Goal: Task Accomplishment & Management: Use online tool/utility

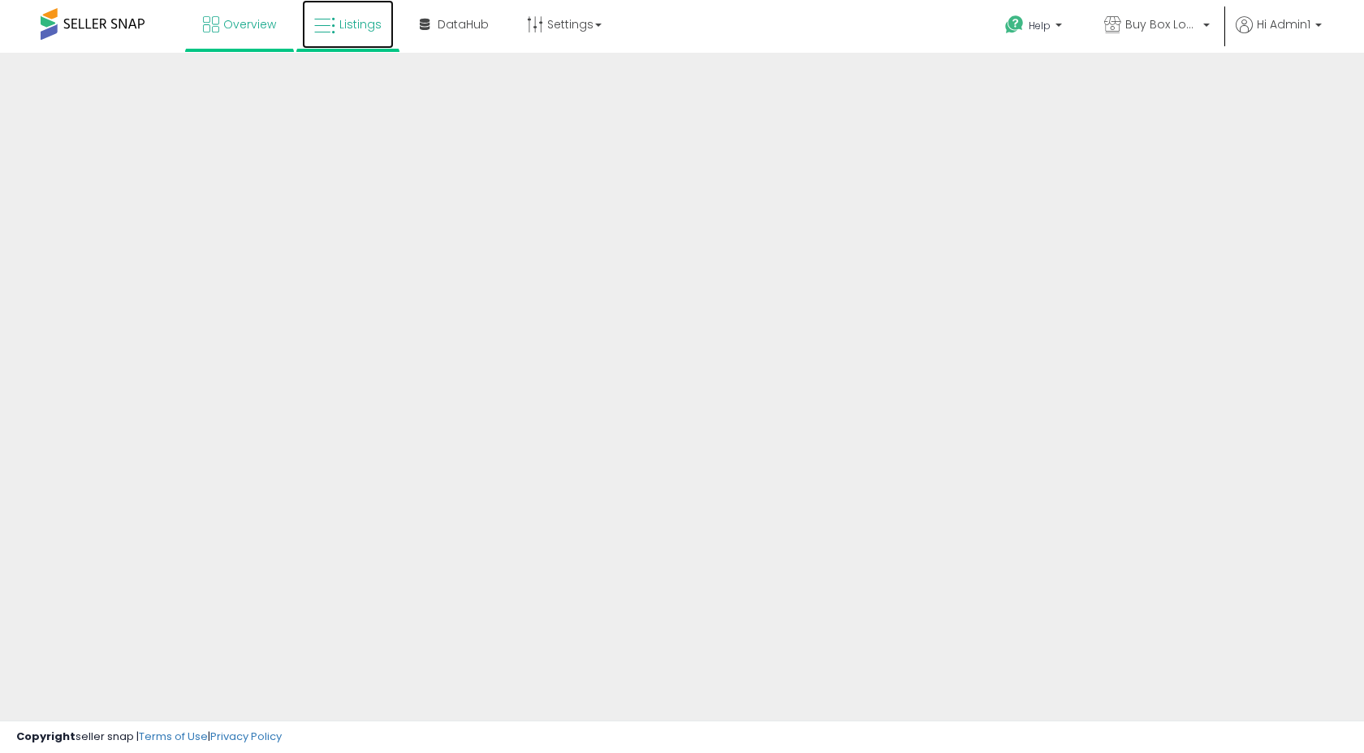
click at [352, 31] on span "Listings" at bounding box center [360, 24] width 42 height 16
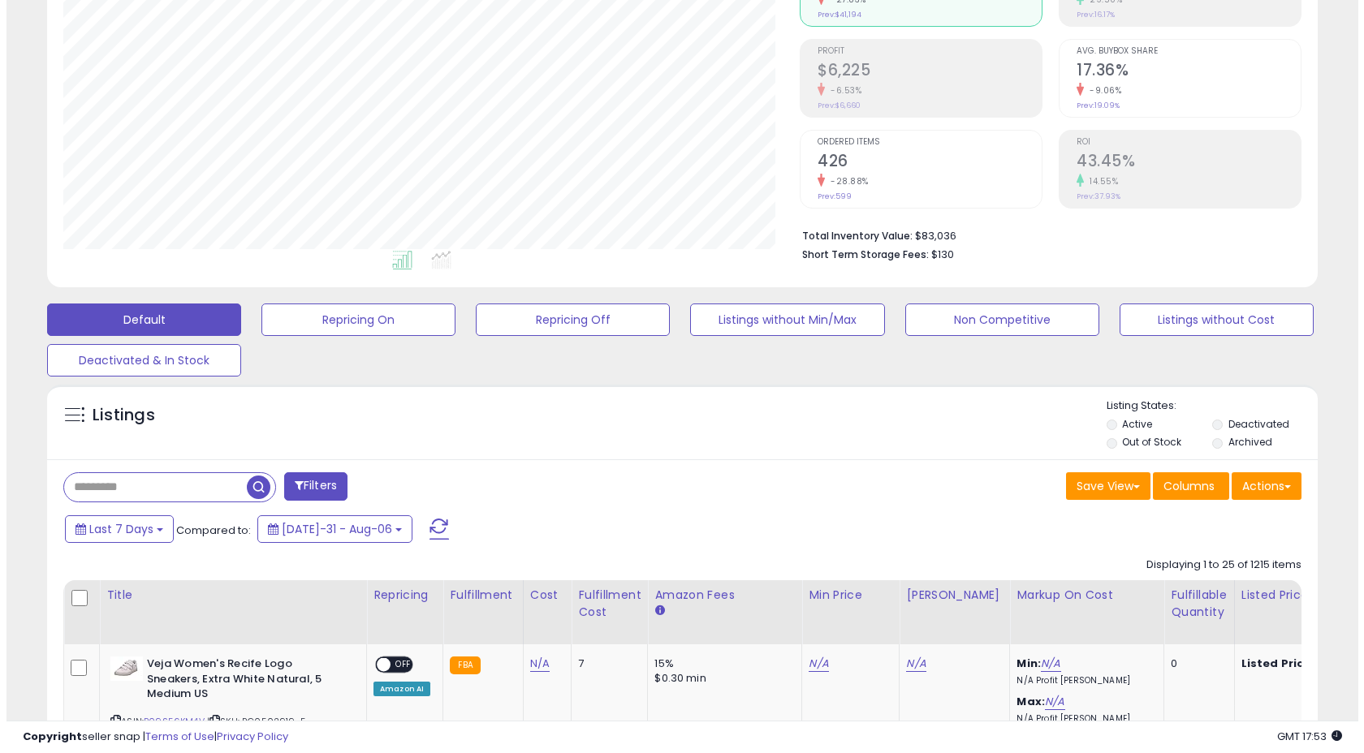
scroll to position [209, 0]
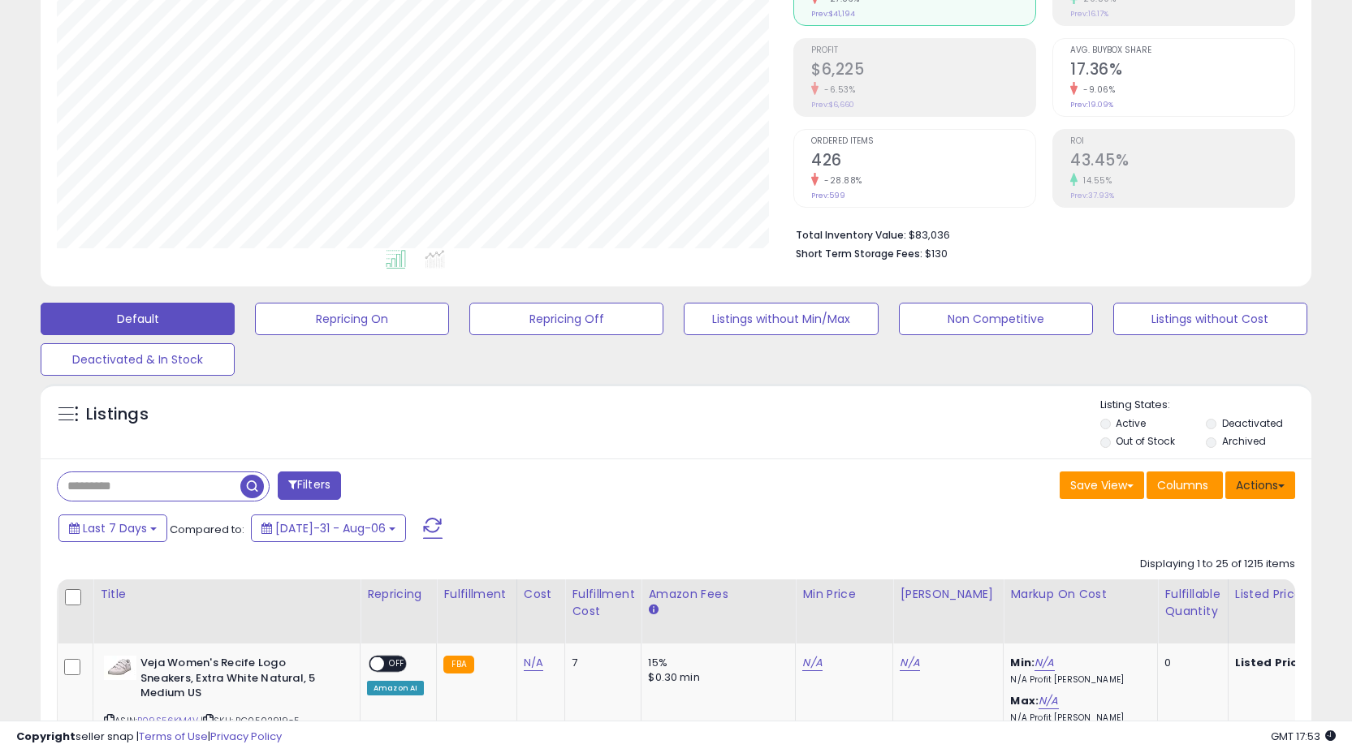
click at [1280, 485] on span at bounding box center [1281, 486] width 6 height 3
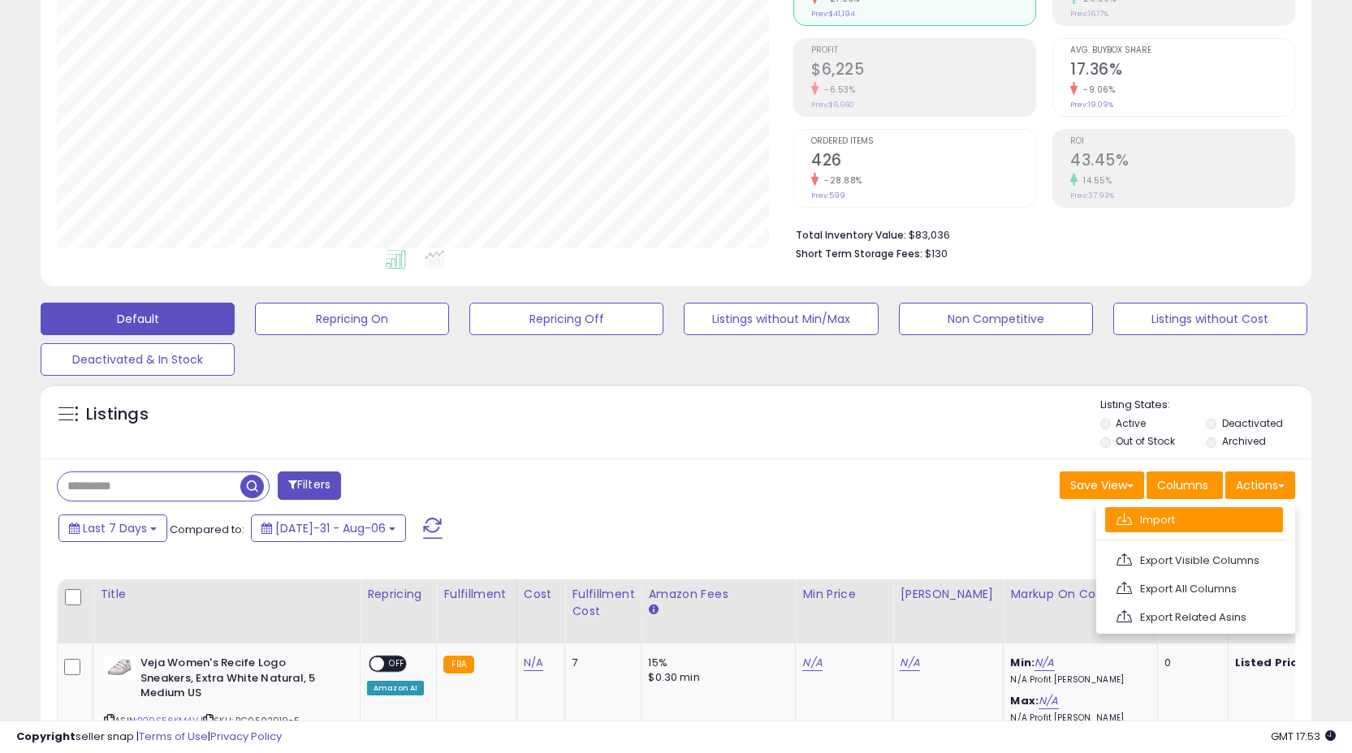
click at [1226, 519] on link "Import" at bounding box center [1194, 519] width 178 height 25
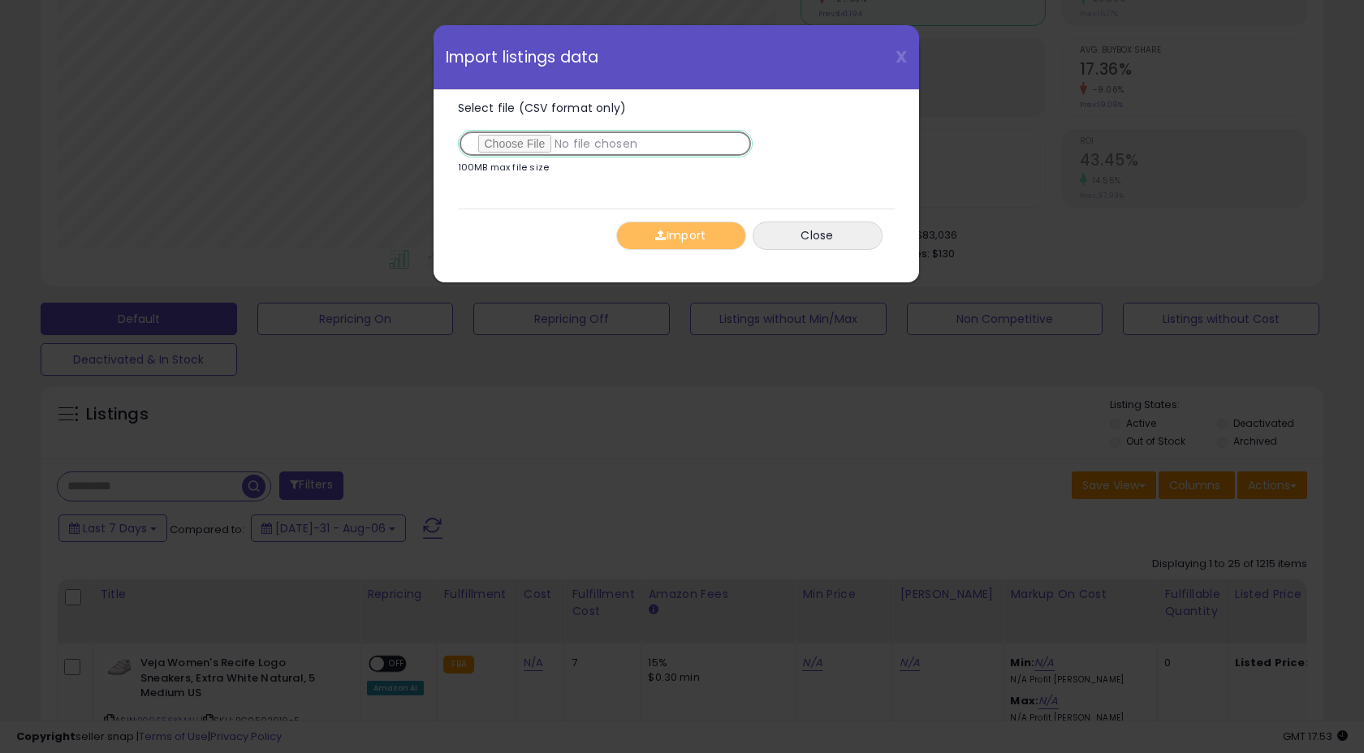
click at [524, 140] on input "Select file (CSV format only)" at bounding box center [605, 144] width 295 height 28
click at [707, 242] on button "Import" at bounding box center [681, 236] width 130 height 28
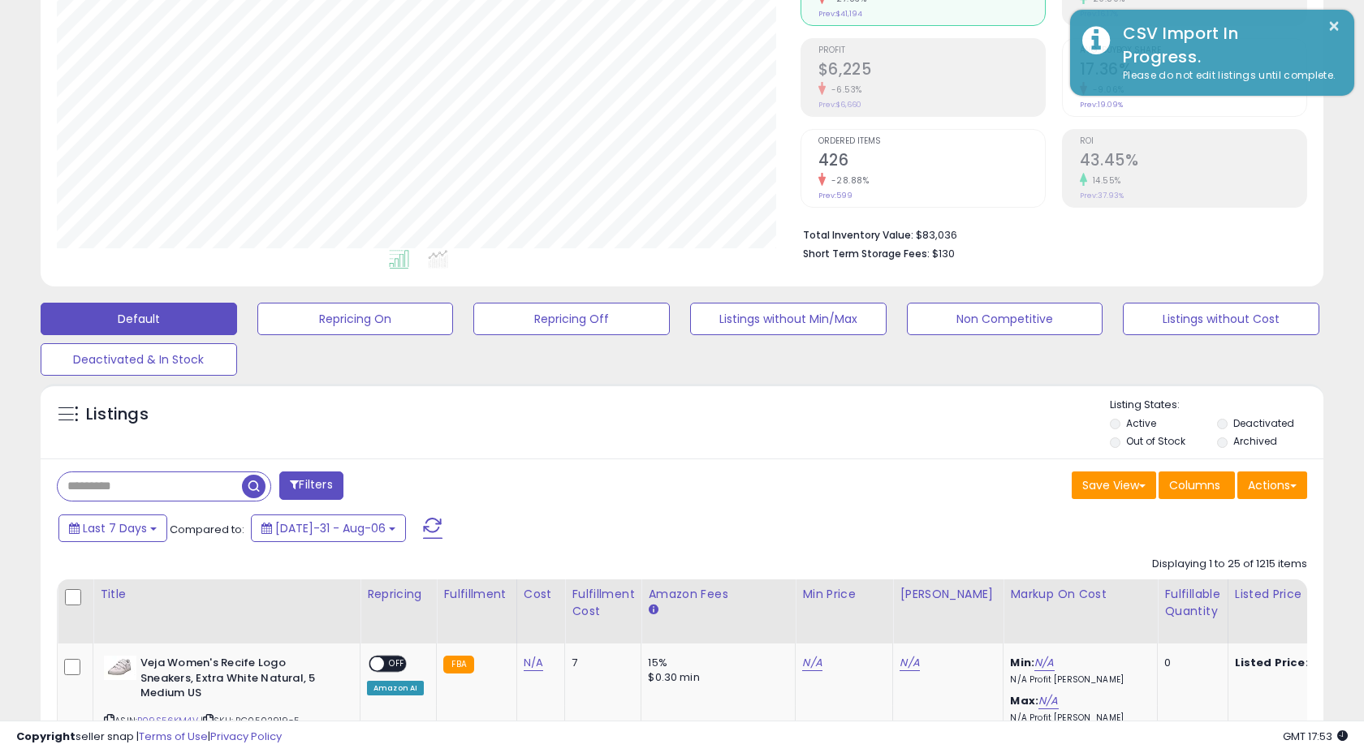
scroll to position [811498, 811095]
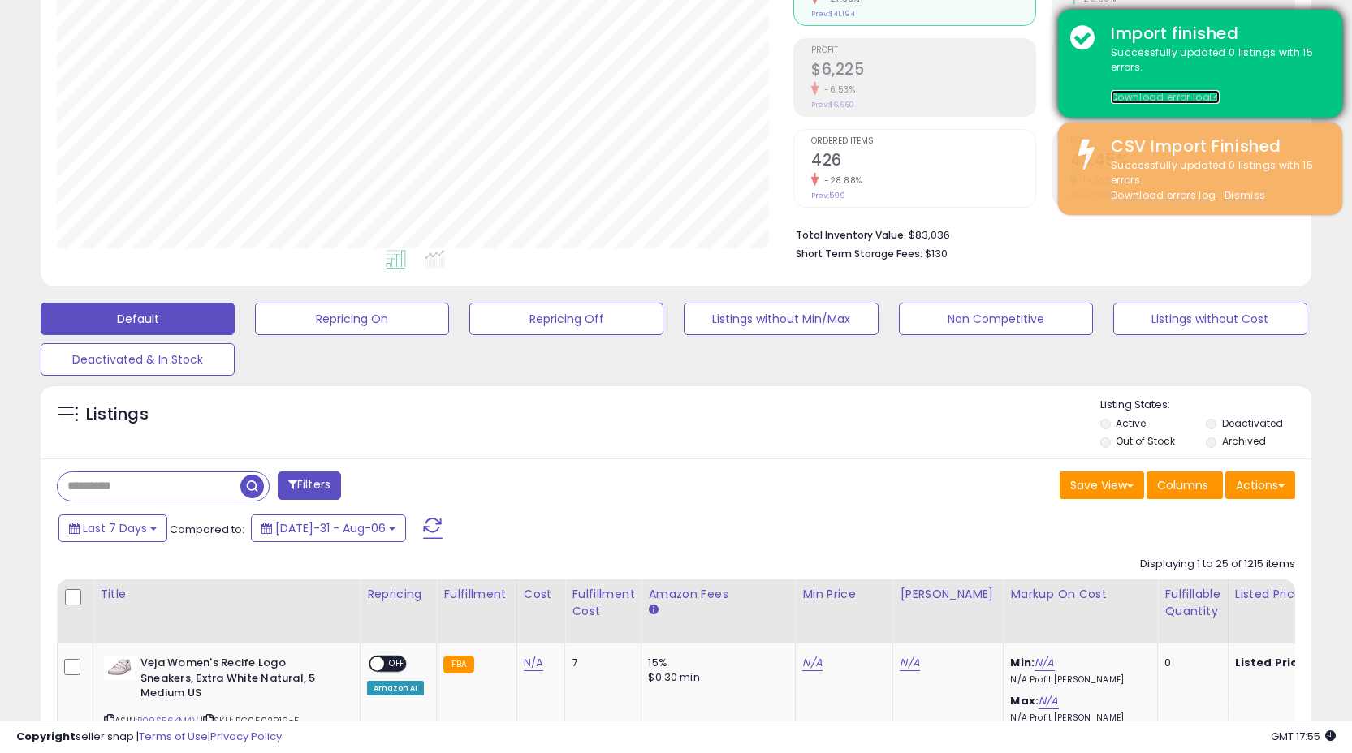
click at [1152, 94] on link "Download error log" at bounding box center [1165, 97] width 109 height 14
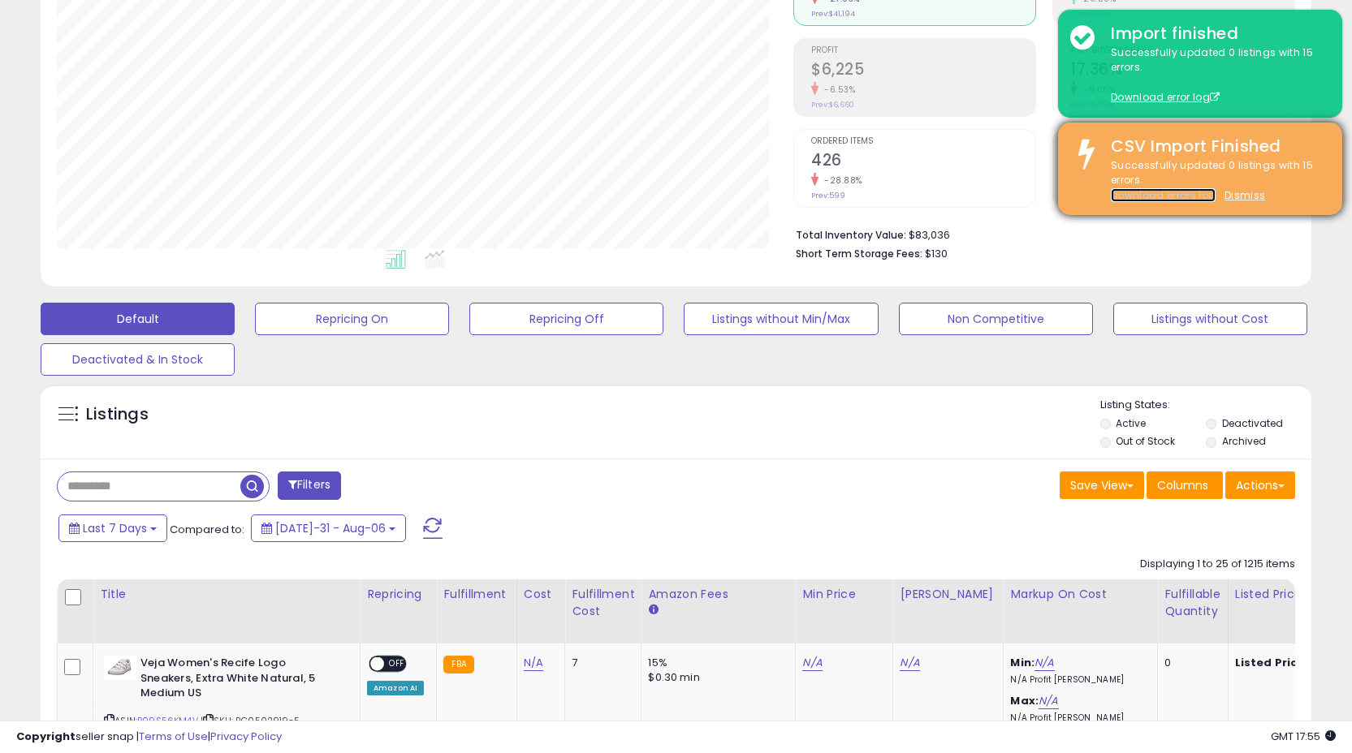
click at [1132, 193] on link "Download errors log" at bounding box center [1163, 195] width 105 height 14
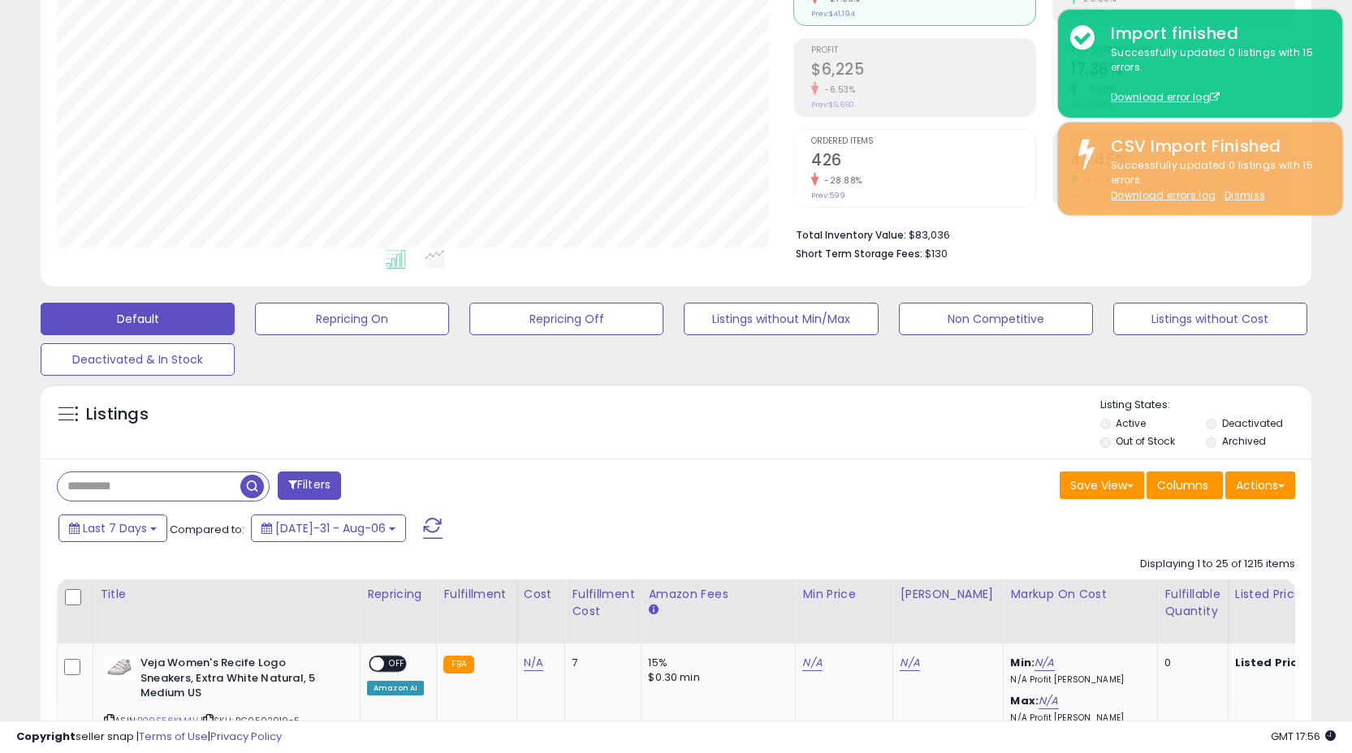
click at [1025, 723] on div "Copyright seller snap | Terms of Use | Privacy Policy GMT 17:56 Authorization r…" at bounding box center [676, 737] width 1352 height 32
click at [1247, 487] on button "Actions" at bounding box center [1260, 486] width 70 height 28
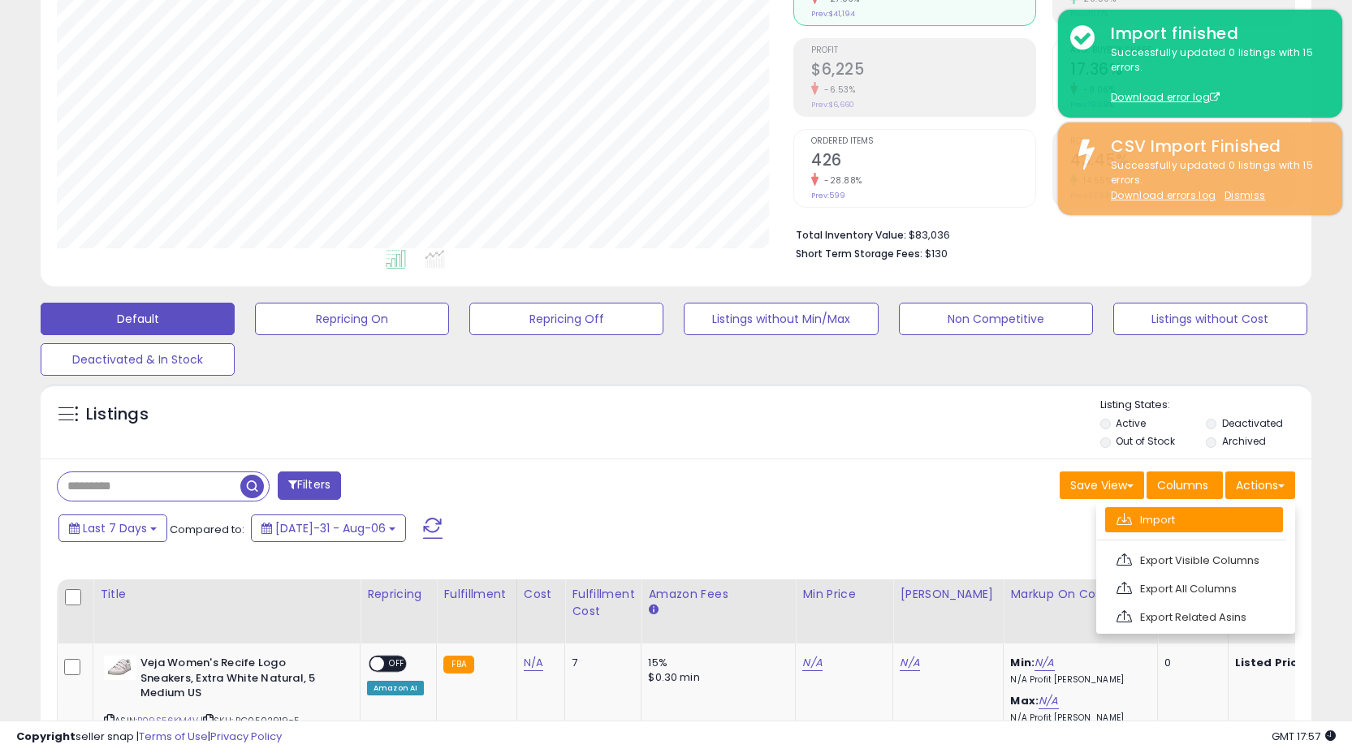
click at [1232, 511] on link "Import" at bounding box center [1194, 519] width 178 height 25
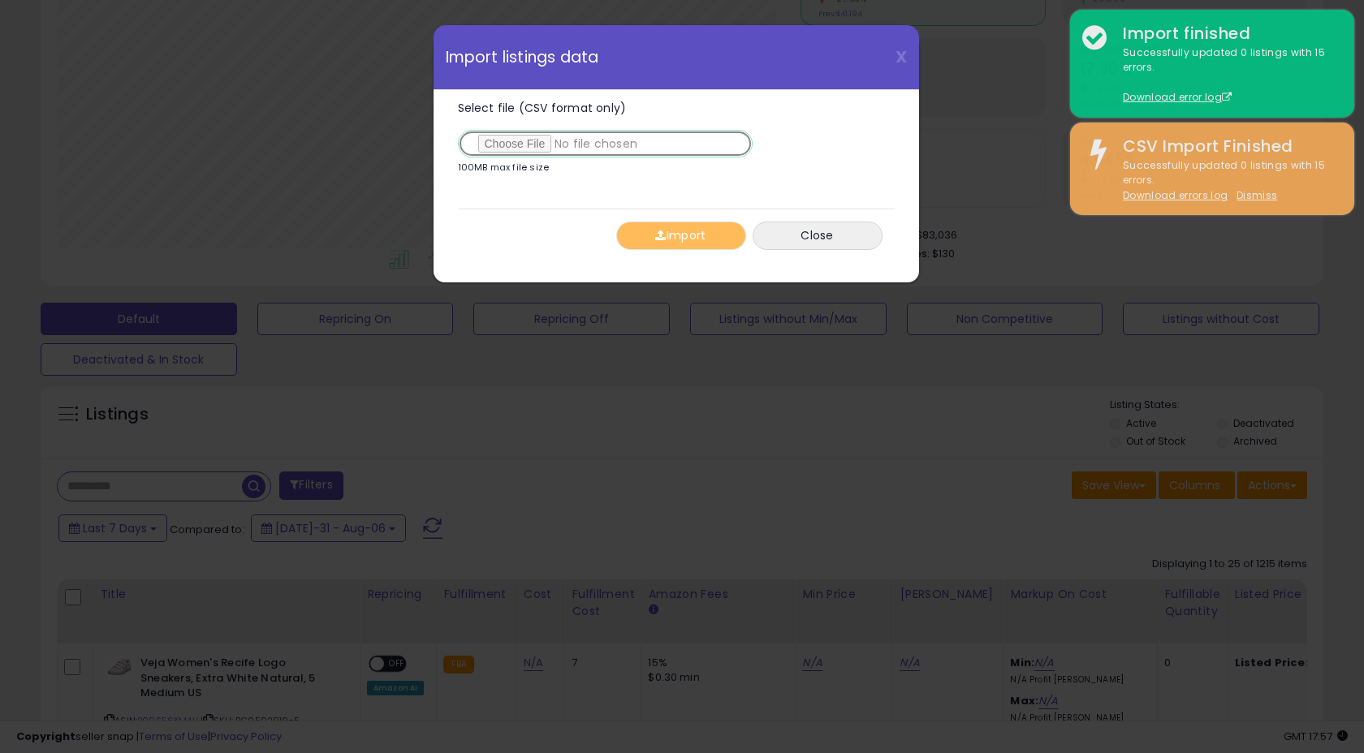
click at [511, 149] on input "Select file (CSV format only)" at bounding box center [605, 144] width 295 height 28
type input "**********"
click at [686, 238] on button "Import" at bounding box center [681, 236] width 130 height 28
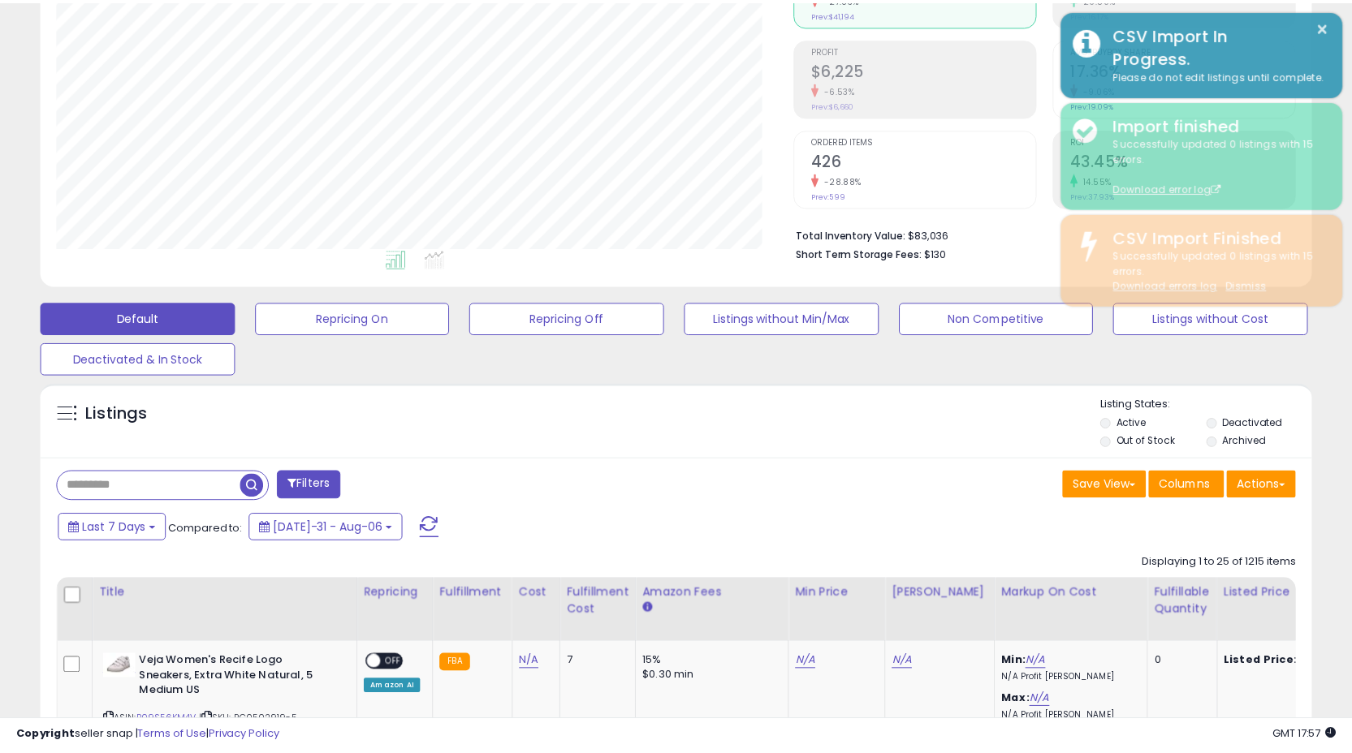
scroll to position [811498, 811095]
